Goal: Information Seeking & Learning: Learn about a topic

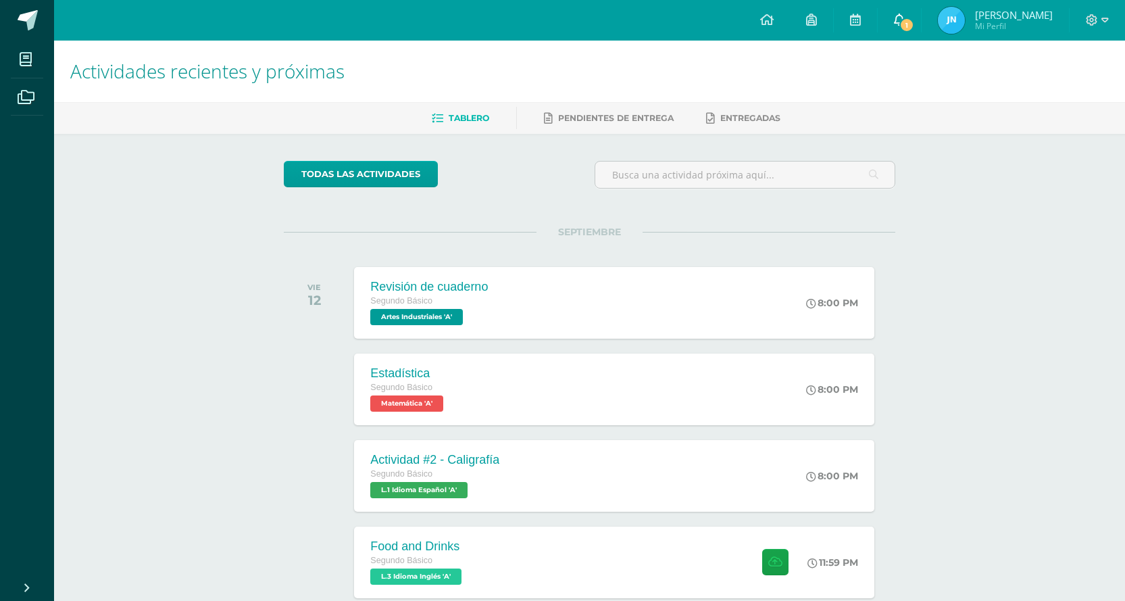
click at [894, 23] on icon at bounding box center [899, 20] width 11 height 12
click at [990, 409] on div "Actividades recientes y próximas Tablero Pendientes de entrega Entregadas todas…" at bounding box center [589, 448] width 1071 height 815
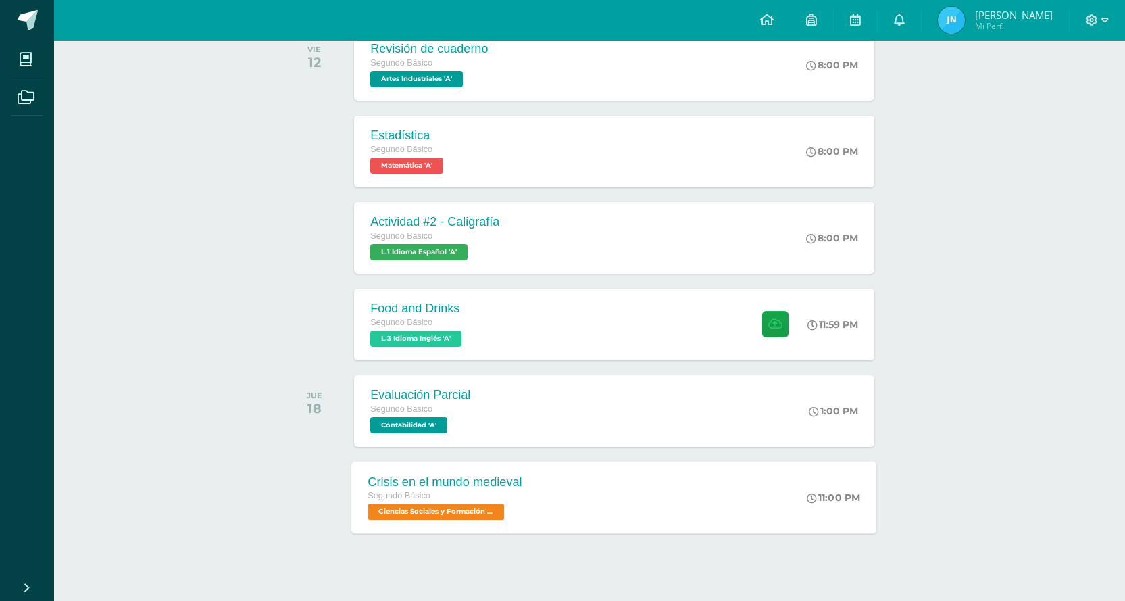
scroll to position [257, 0]
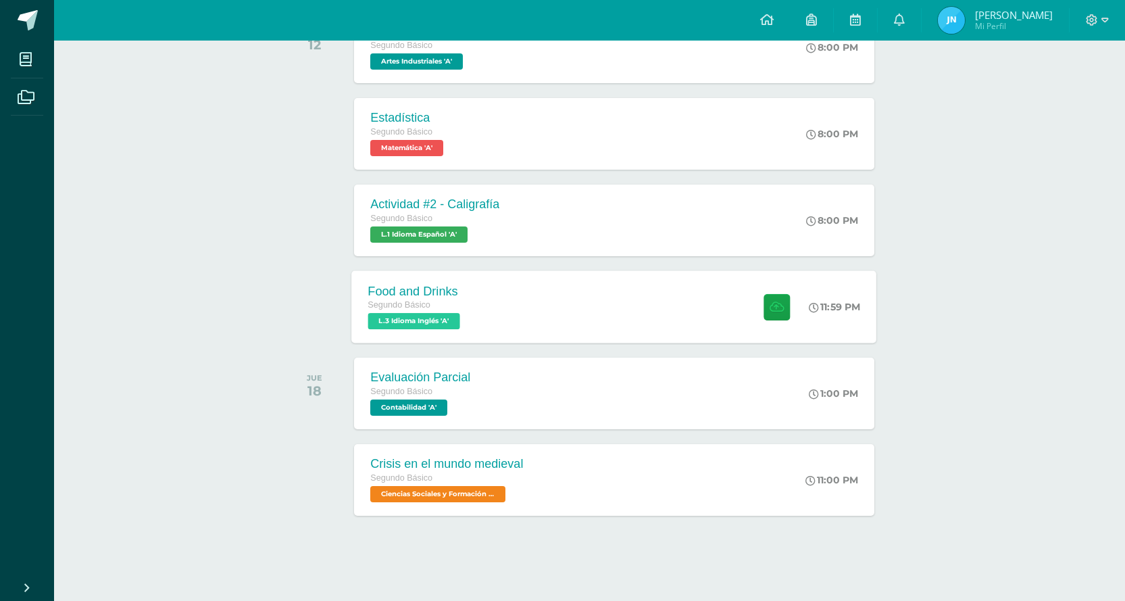
click at [719, 303] on div "Food and Drinks Segundo Básico L.3 Idioma Inglés 'A' 11:59 PM Food and Drinks L…" at bounding box center [614, 306] width 525 height 72
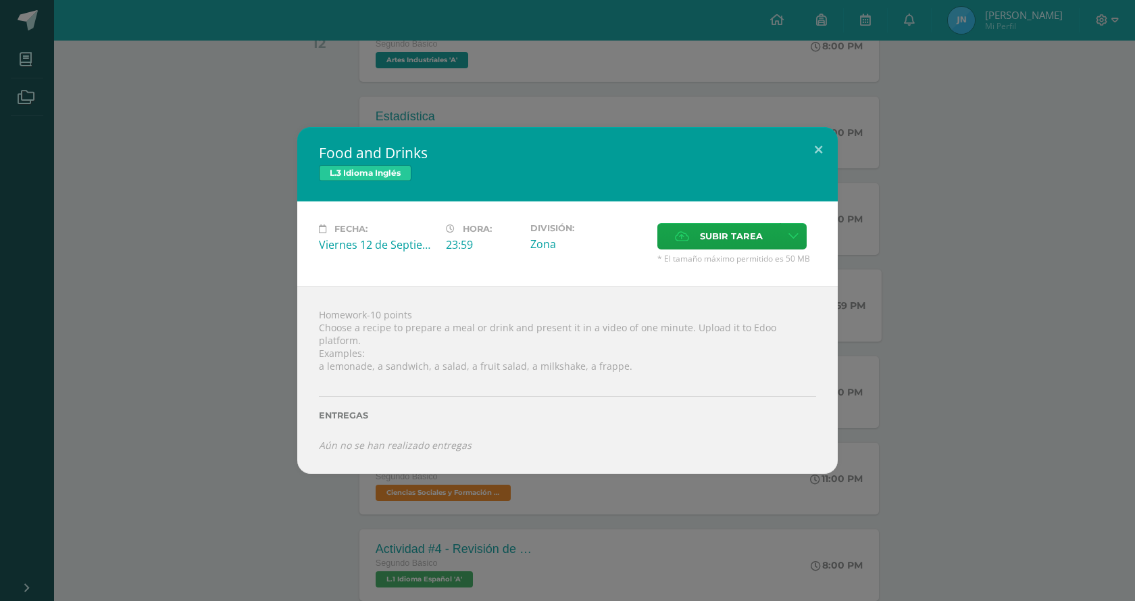
click at [207, 233] on div "Food and Drinks L.3 Idioma Inglés Fecha: [DATE] Hora: 23:59 División: Subir tar…" at bounding box center [567, 300] width 1124 height 347
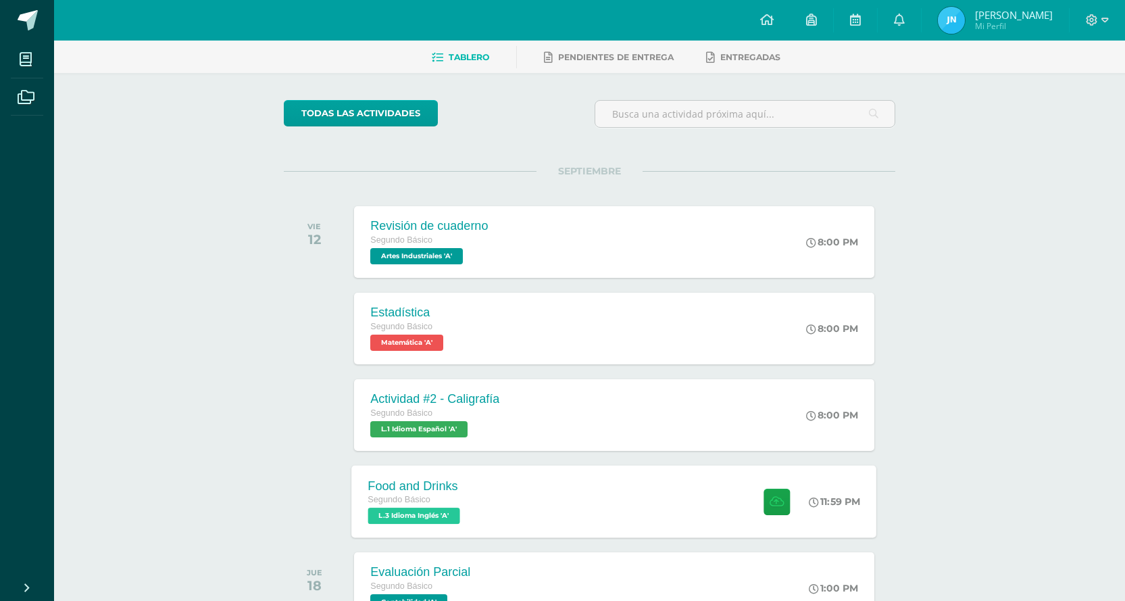
scroll to position [54, 0]
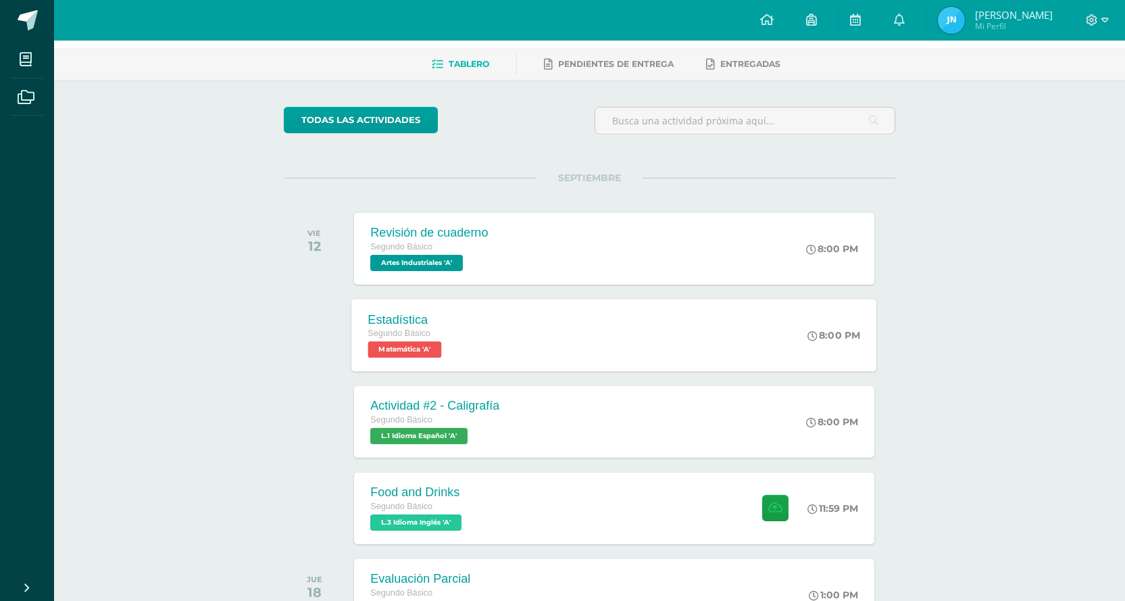
click at [562, 315] on div "Estadística Segundo Básico Matemática 'A' 8:00 PM Estadística Matemática Cargan…" at bounding box center [614, 335] width 525 height 72
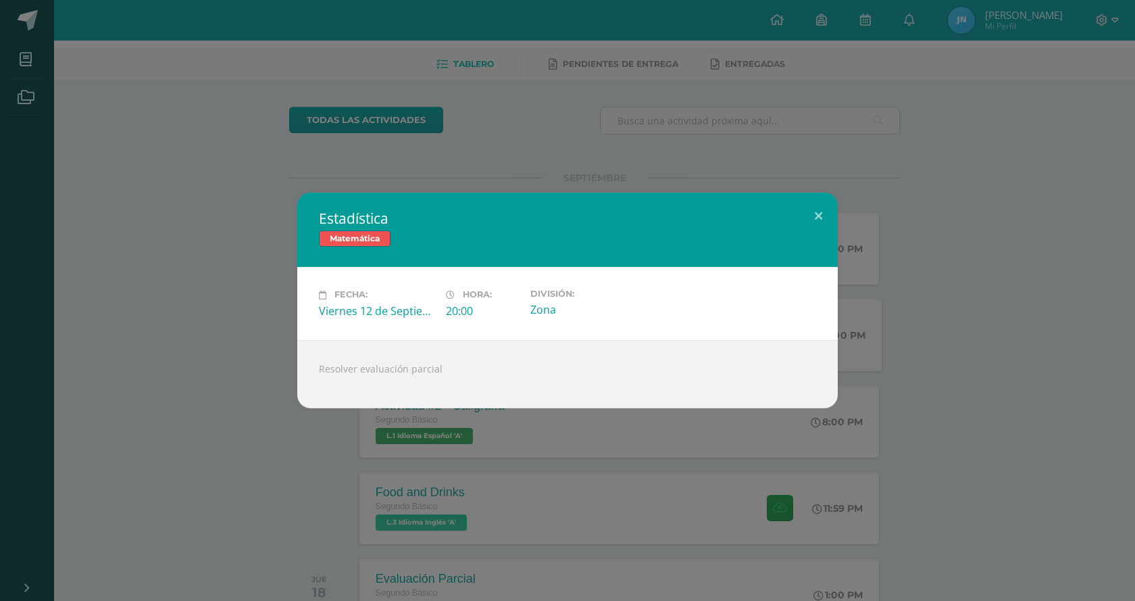
click at [256, 268] on div "Estadística Matemática Fecha: [DATE] Hora: 20:00 División: Zona" at bounding box center [567, 300] width 1124 height 215
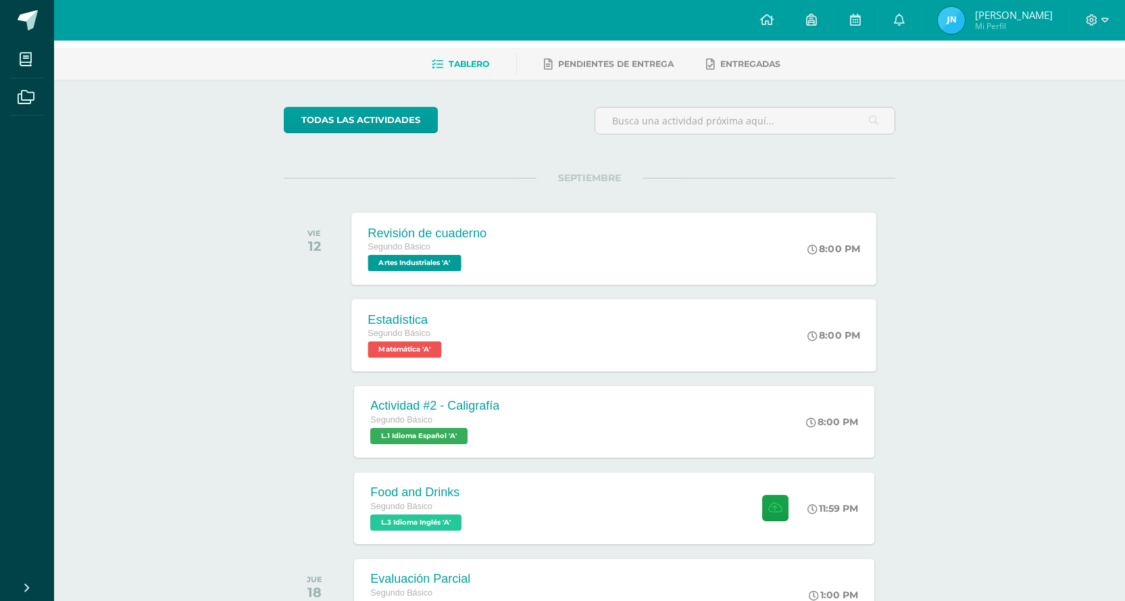
click at [570, 234] on div "Revisión de cuaderno Segundo Básico Artes Industriales 'A' 8:00 PM Revisión de …" at bounding box center [614, 248] width 525 height 72
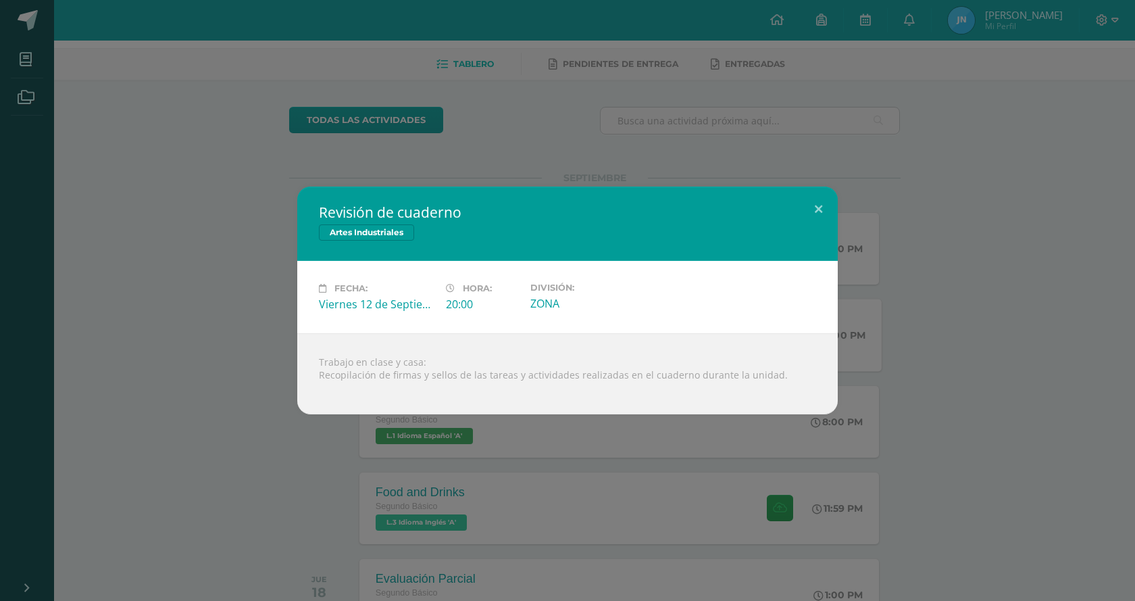
click at [216, 330] on div "Revisión de cuaderno Artes Industriales Fecha: [DATE] Hora: 20:00 División:" at bounding box center [567, 300] width 1124 height 228
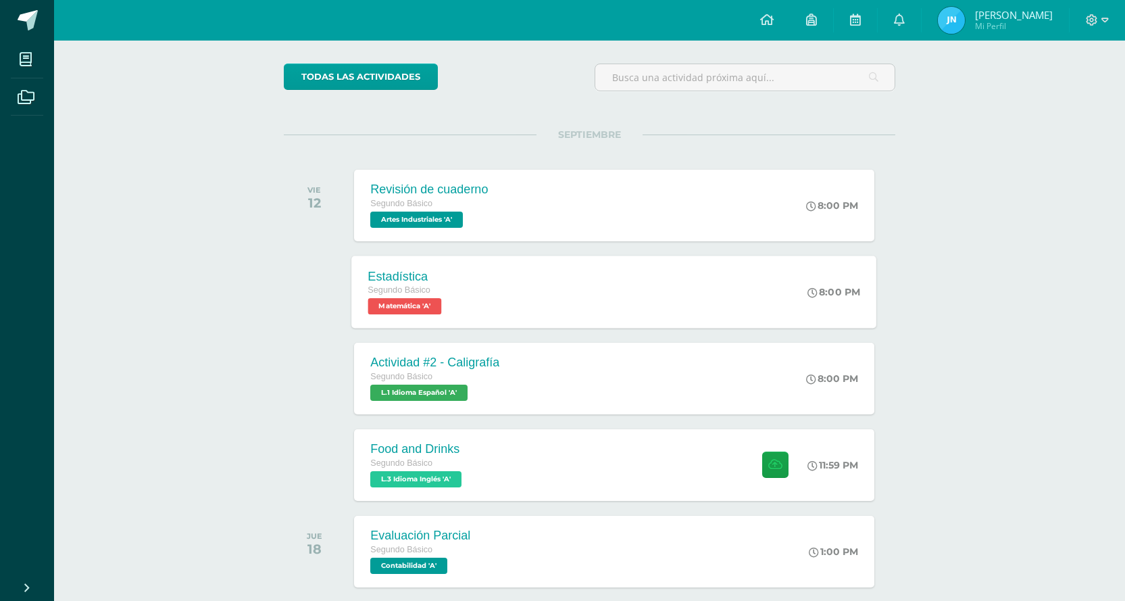
scroll to position [122, 0]
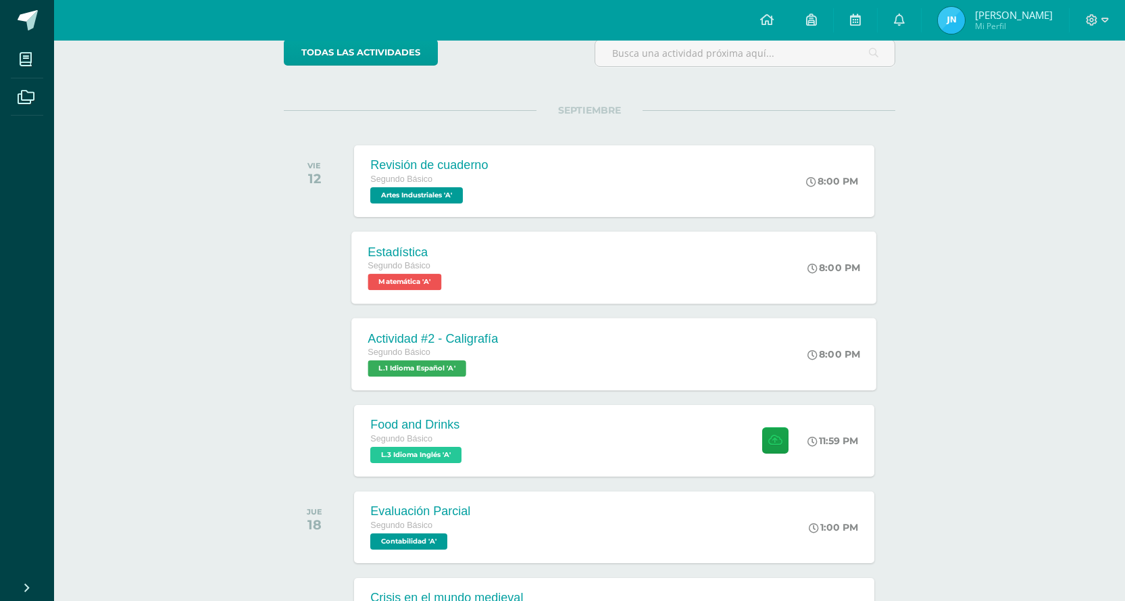
click at [486, 354] on div "Segundo Básico" at bounding box center [433, 352] width 130 height 15
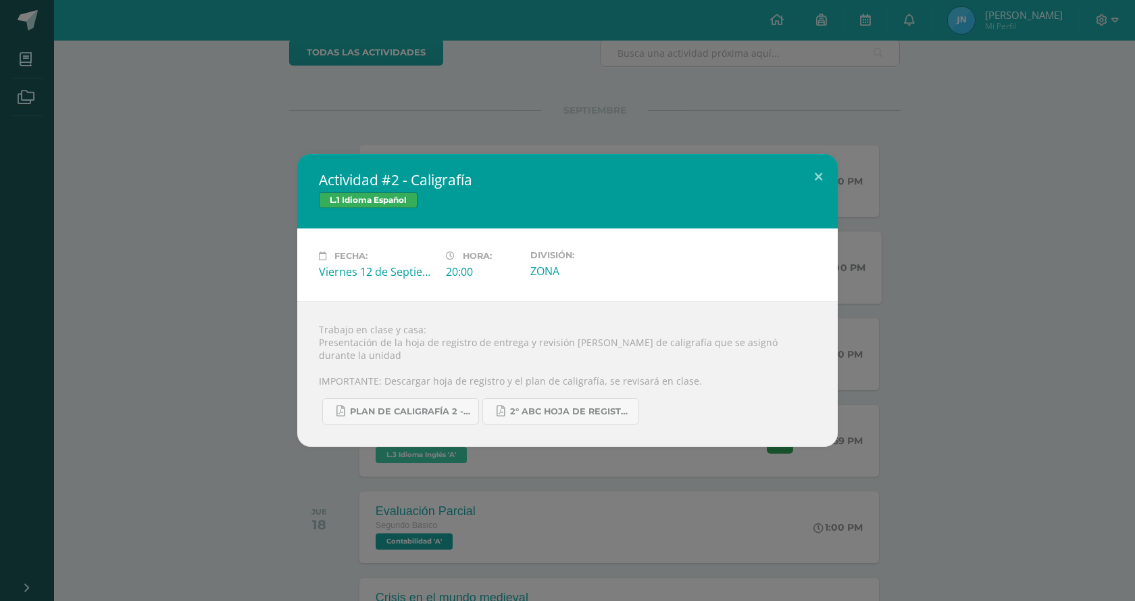
click at [230, 299] on div "Actividad #2 - Caligrafía L.1 Idioma Español Fecha: [DATE] Hora: 20:00 División:" at bounding box center [567, 300] width 1124 height 293
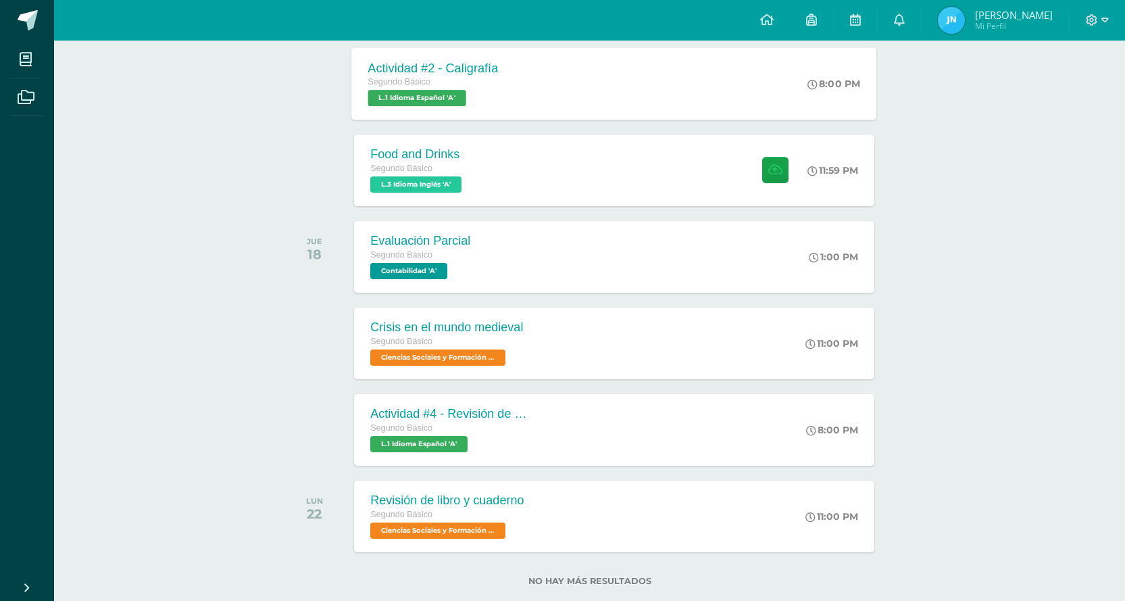
scroll to position [423, 0]
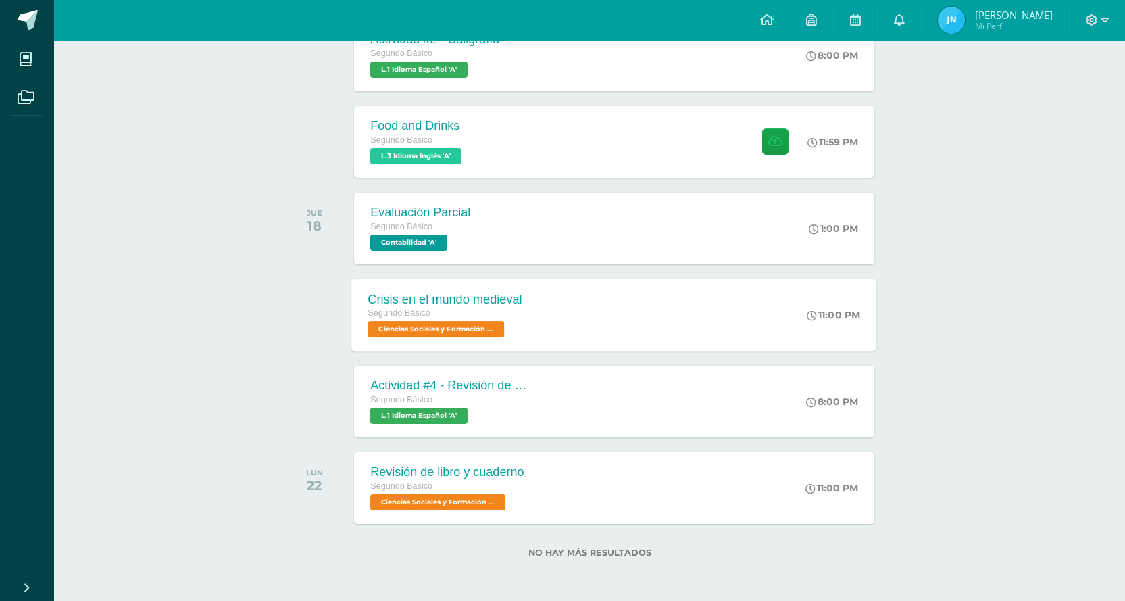
click at [540, 318] on div "Crisis en el mundo medieval Segundo Básico Ciencias Sociales y Formación Ciudad…" at bounding box center [614, 314] width 525 height 72
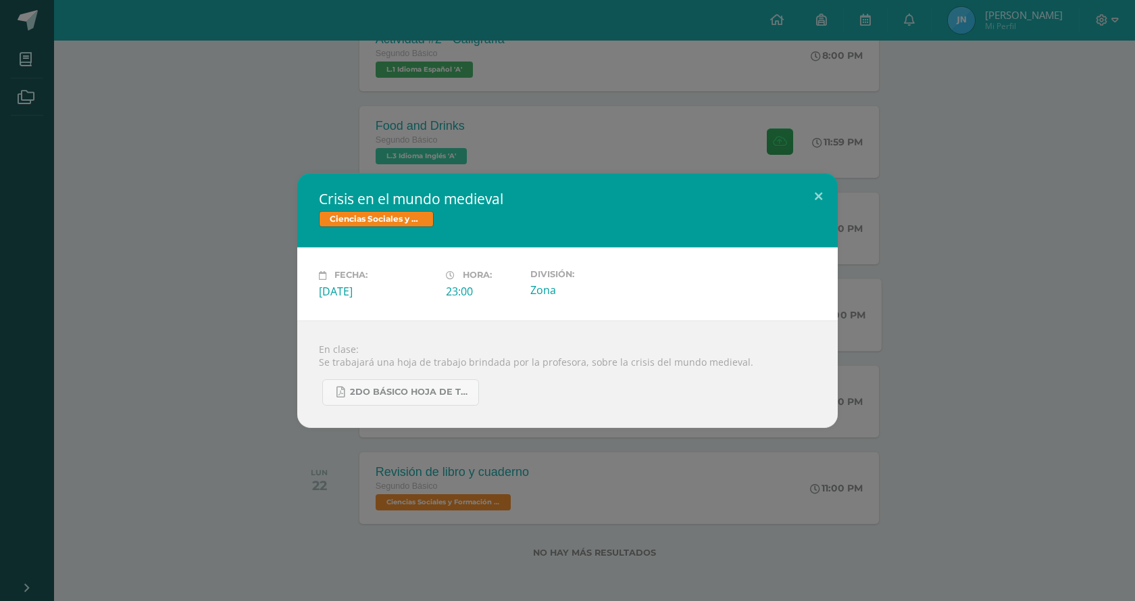
click at [284, 276] on div "Crisis en el mundo medieval Ciencias Sociales y Formación Ciudadana Fecha: [DAT…" at bounding box center [567, 300] width 1124 height 254
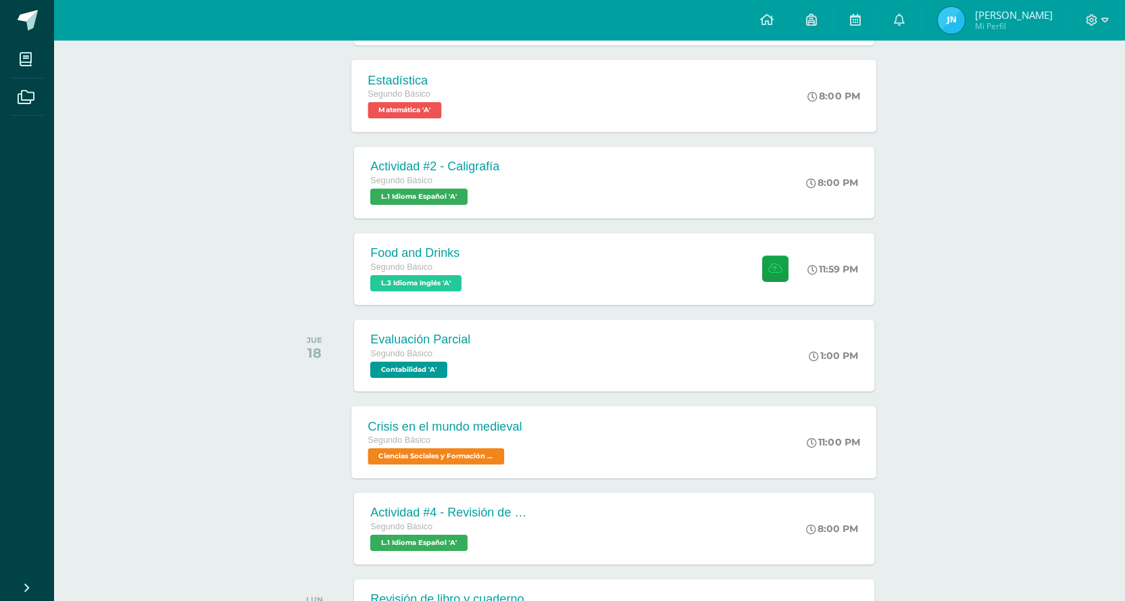
scroll to position [288, 0]
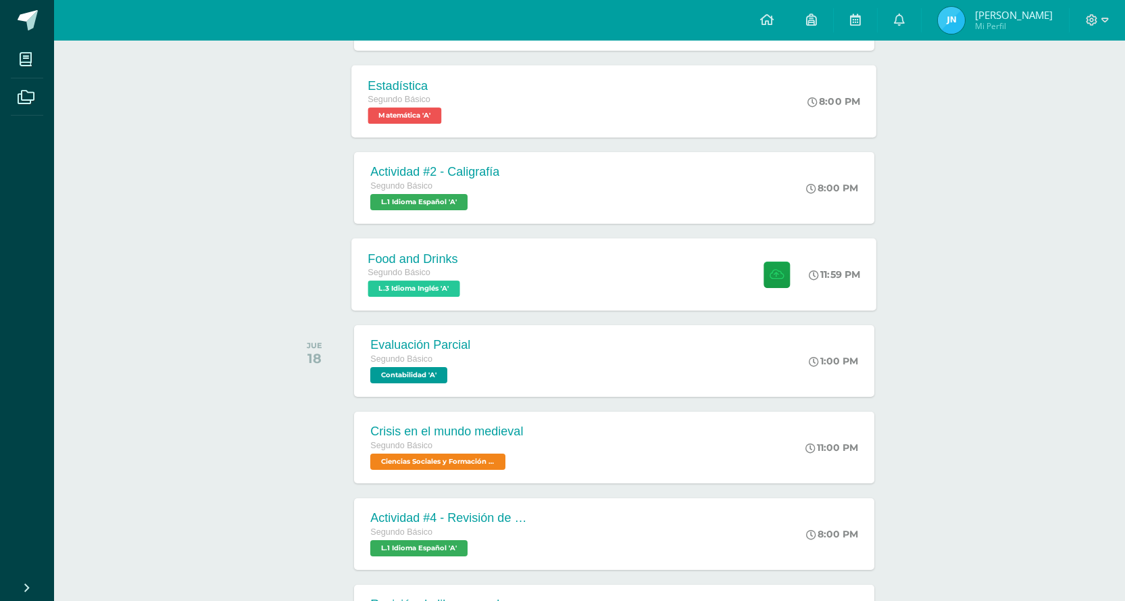
click at [568, 286] on div "Food and Drinks Segundo Básico L.3 Idioma Inglés 'A' 11:59 PM Food and Drinks L…" at bounding box center [614, 274] width 525 height 72
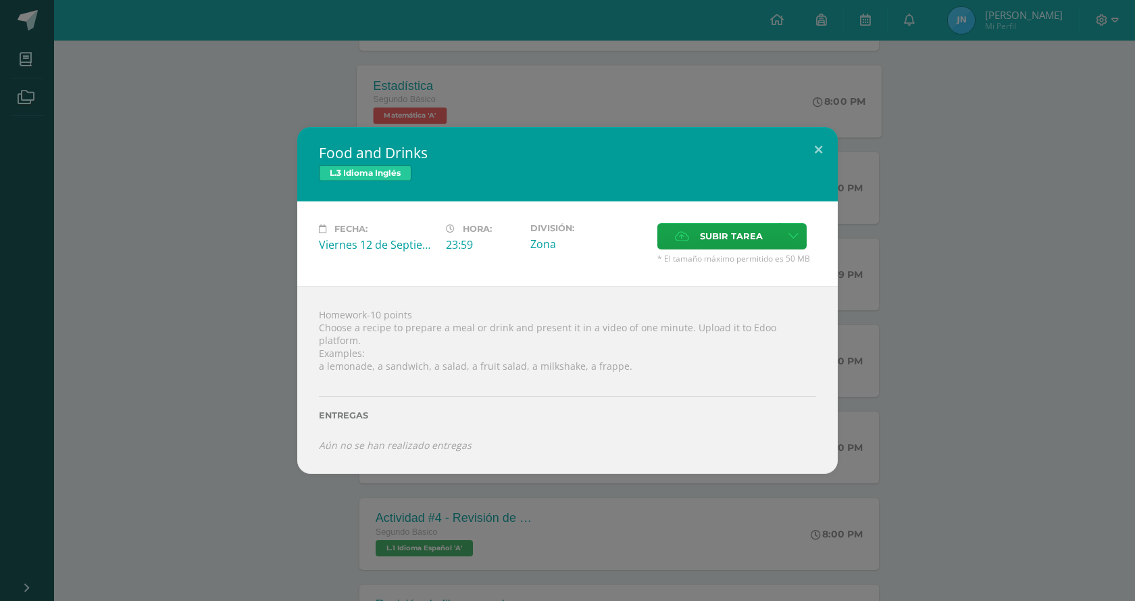
click at [219, 291] on div "Food and Drinks L.3 Idioma Inglés Fecha: [DATE] Hora: 23:59 División: Subir tar…" at bounding box center [567, 300] width 1124 height 347
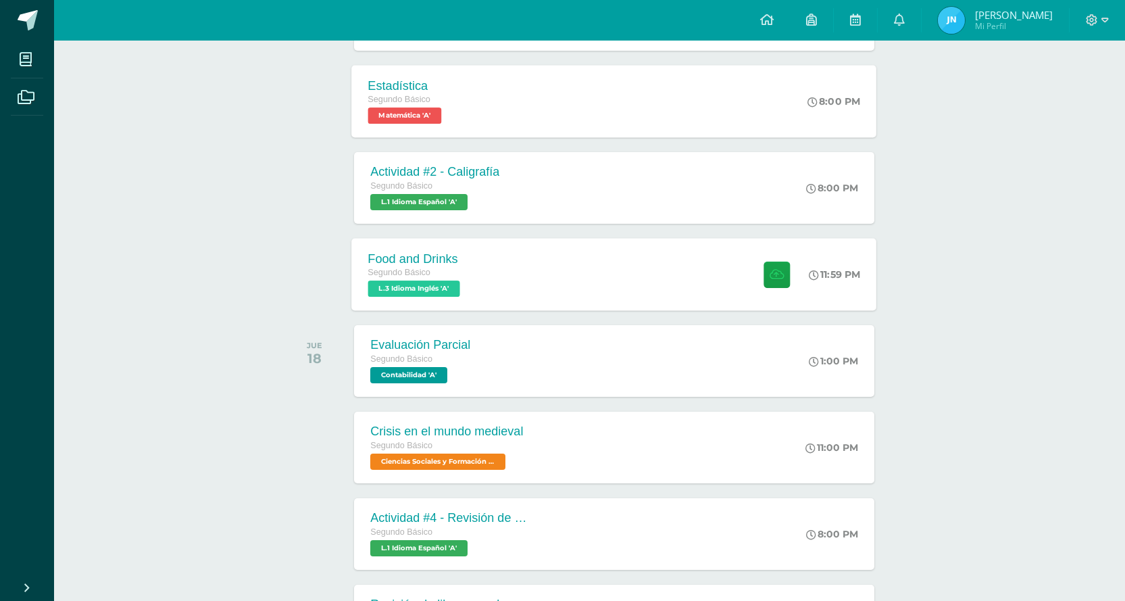
click at [547, 261] on div "Food and Drinks Segundo Básico L.3 Idioma Inglés 'A' 11:59 PM Food and Drinks L…" at bounding box center [614, 274] width 525 height 72
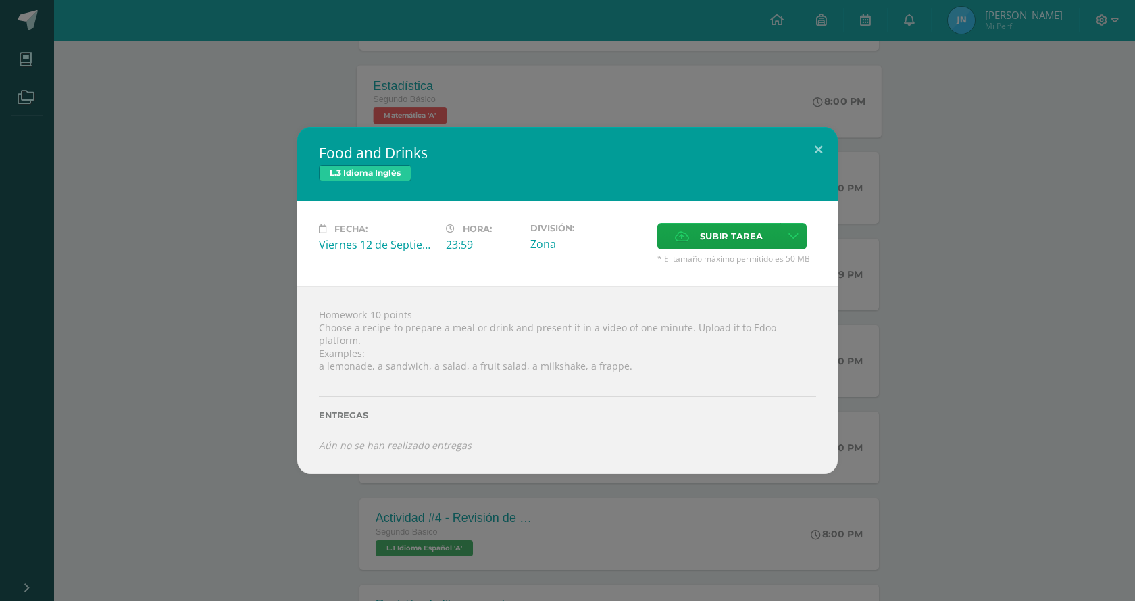
drag, startPoint x: 1127, startPoint y: 118, endPoint x: 1100, endPoint y: 92, distance: 37.3
click at [1126, 118] on div "Food and Drinks L.3 Idioma Inglés Fecha: [DATE] Hora: 23:59 División: Subir tar…" at bounding box center [567, 300] width 1135 height 601
